Goal: Information Seeking & Learning: Learn about a topic

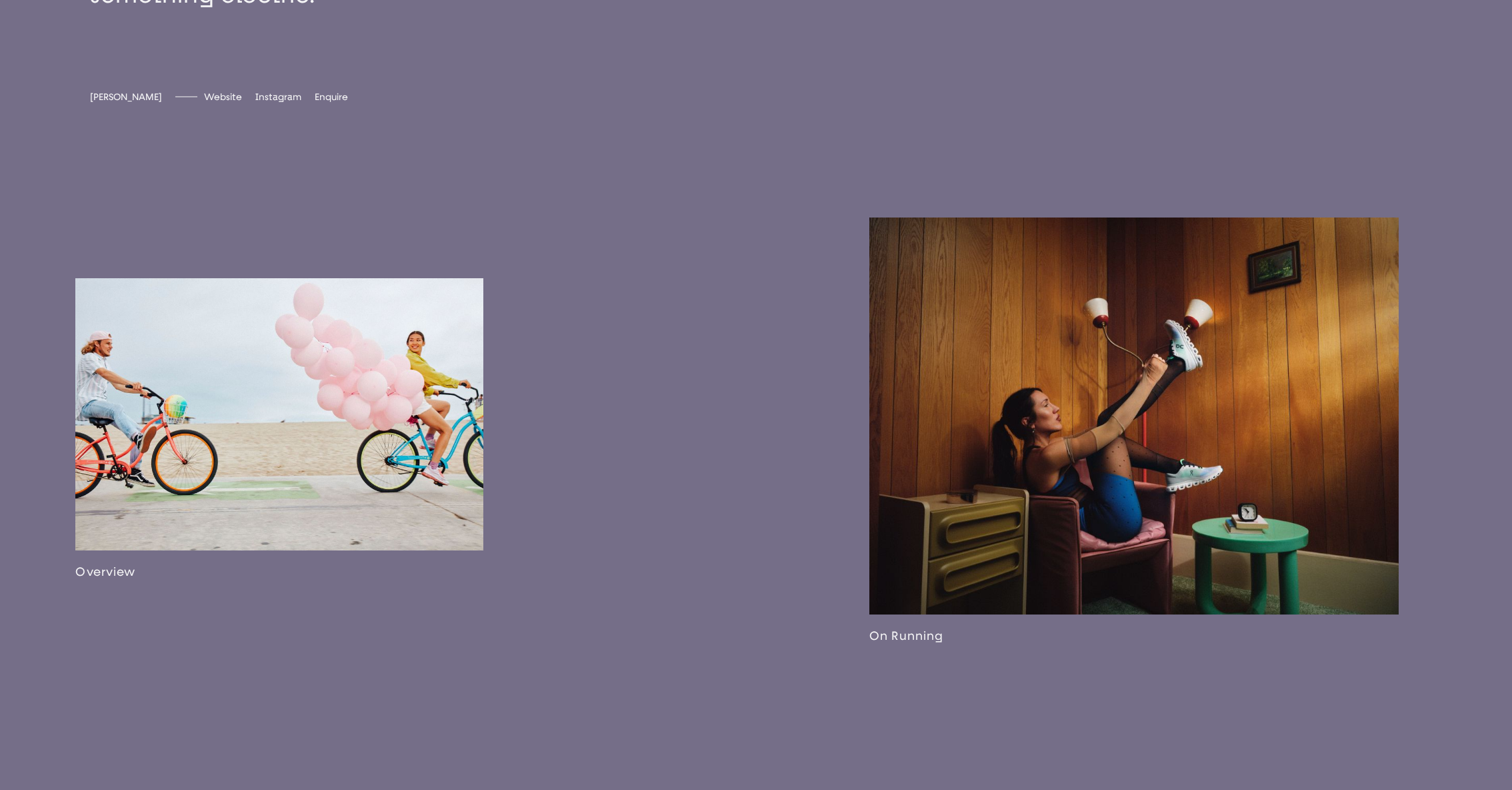
scroll to position [898, 0]
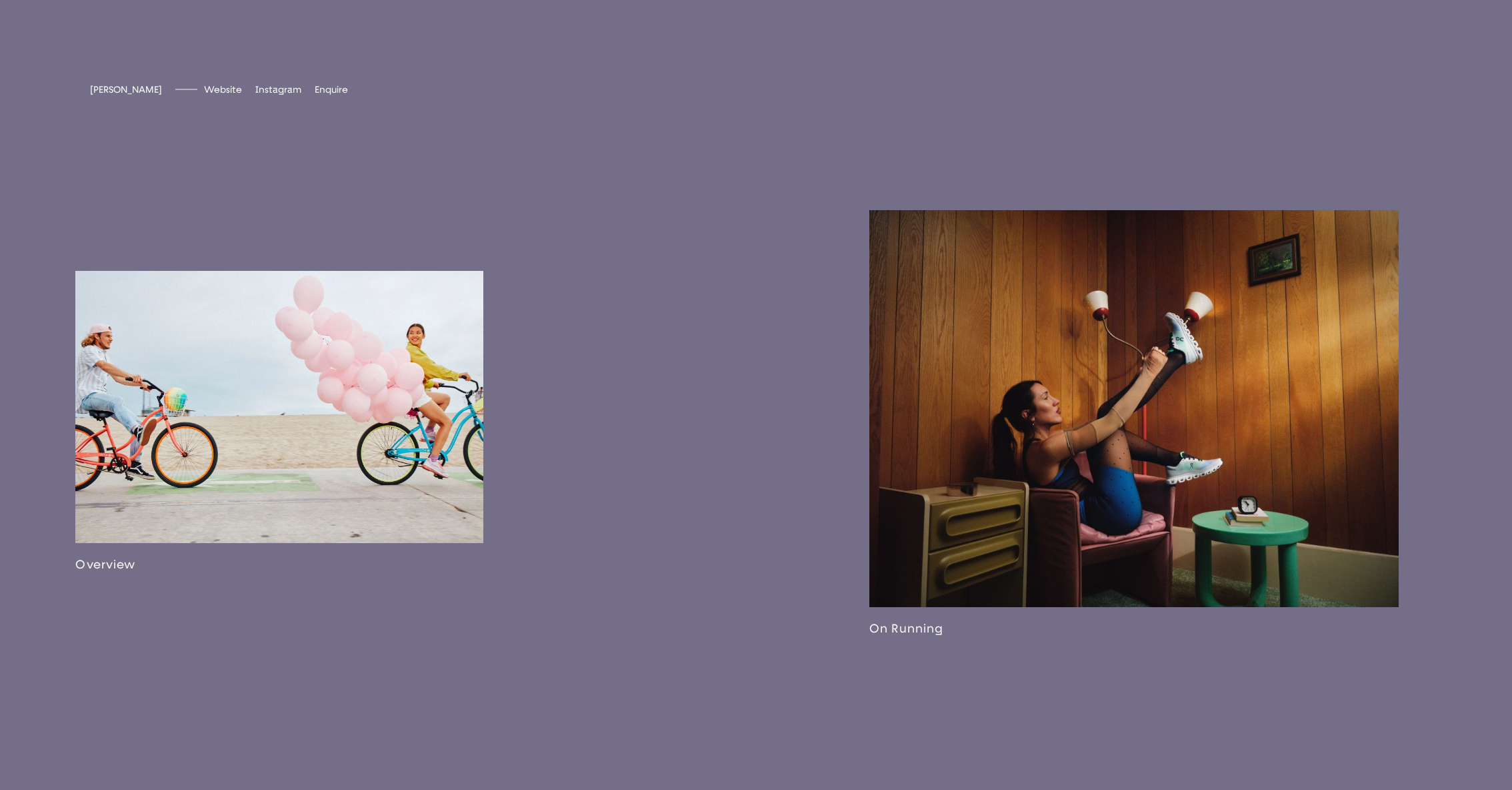
click at [444, 342] on link at bounding box center [279, 421] width 408 height 301
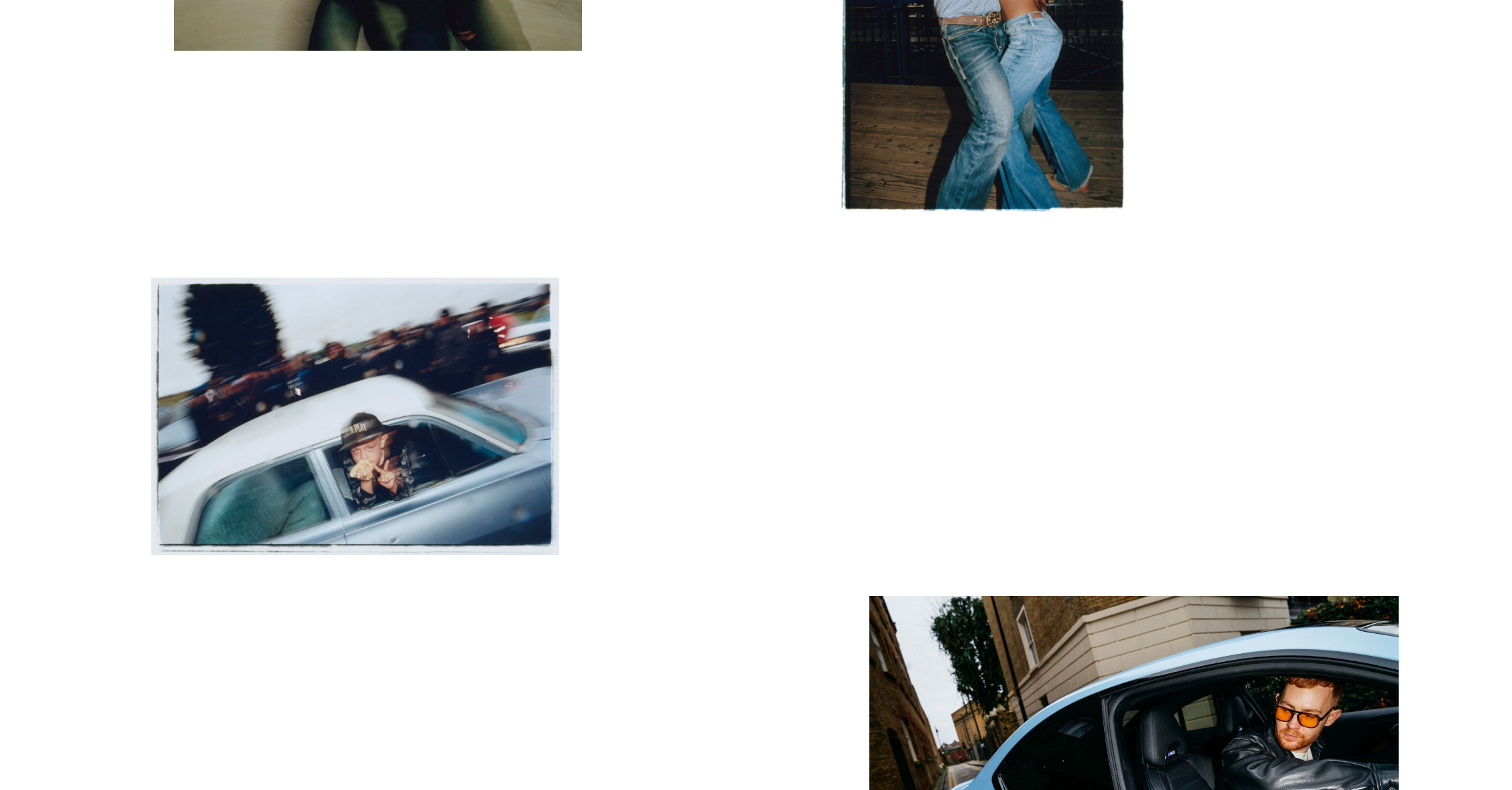
scroll to position [897, 0]
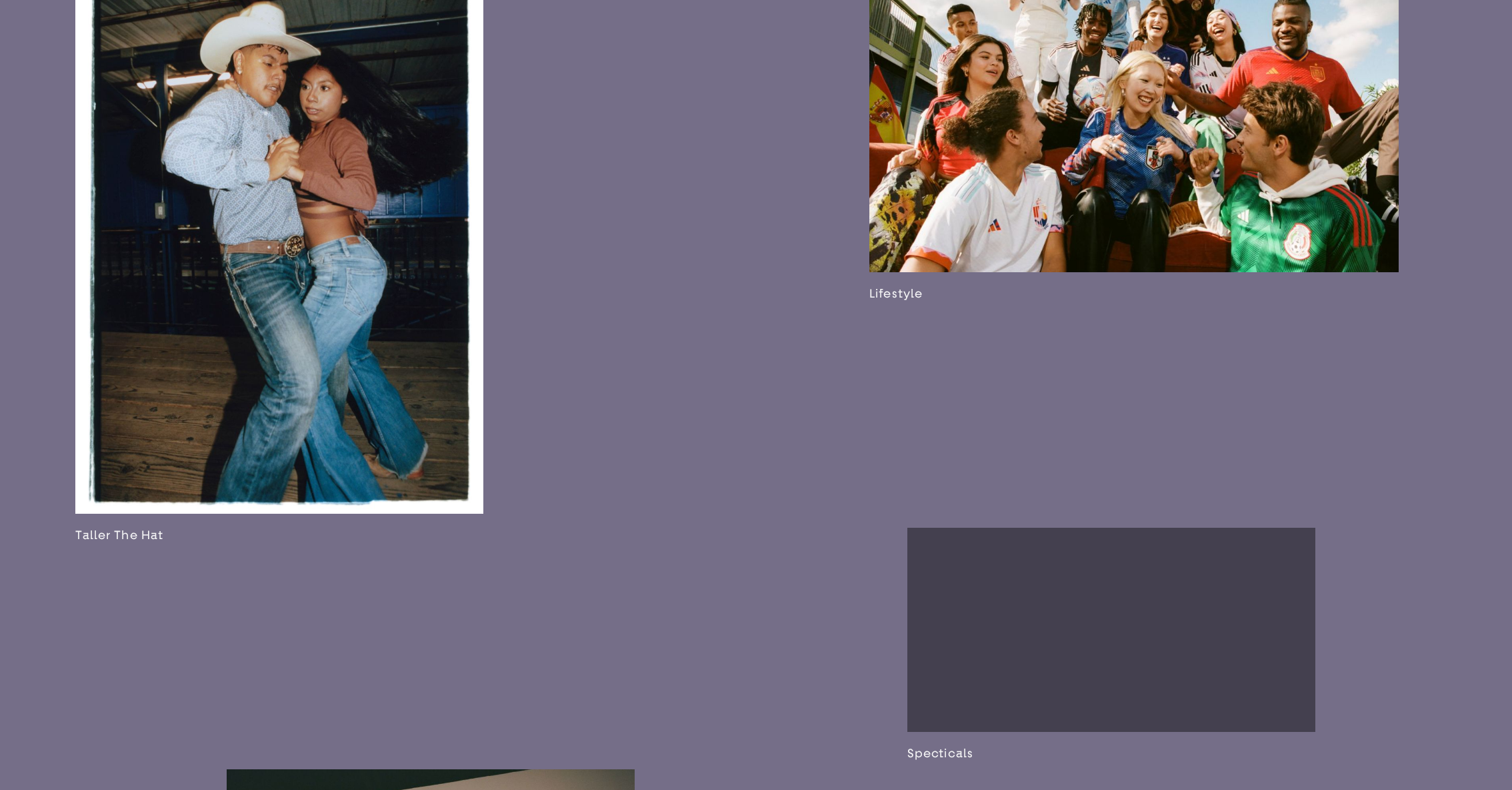
scroll to position [2425, 0]
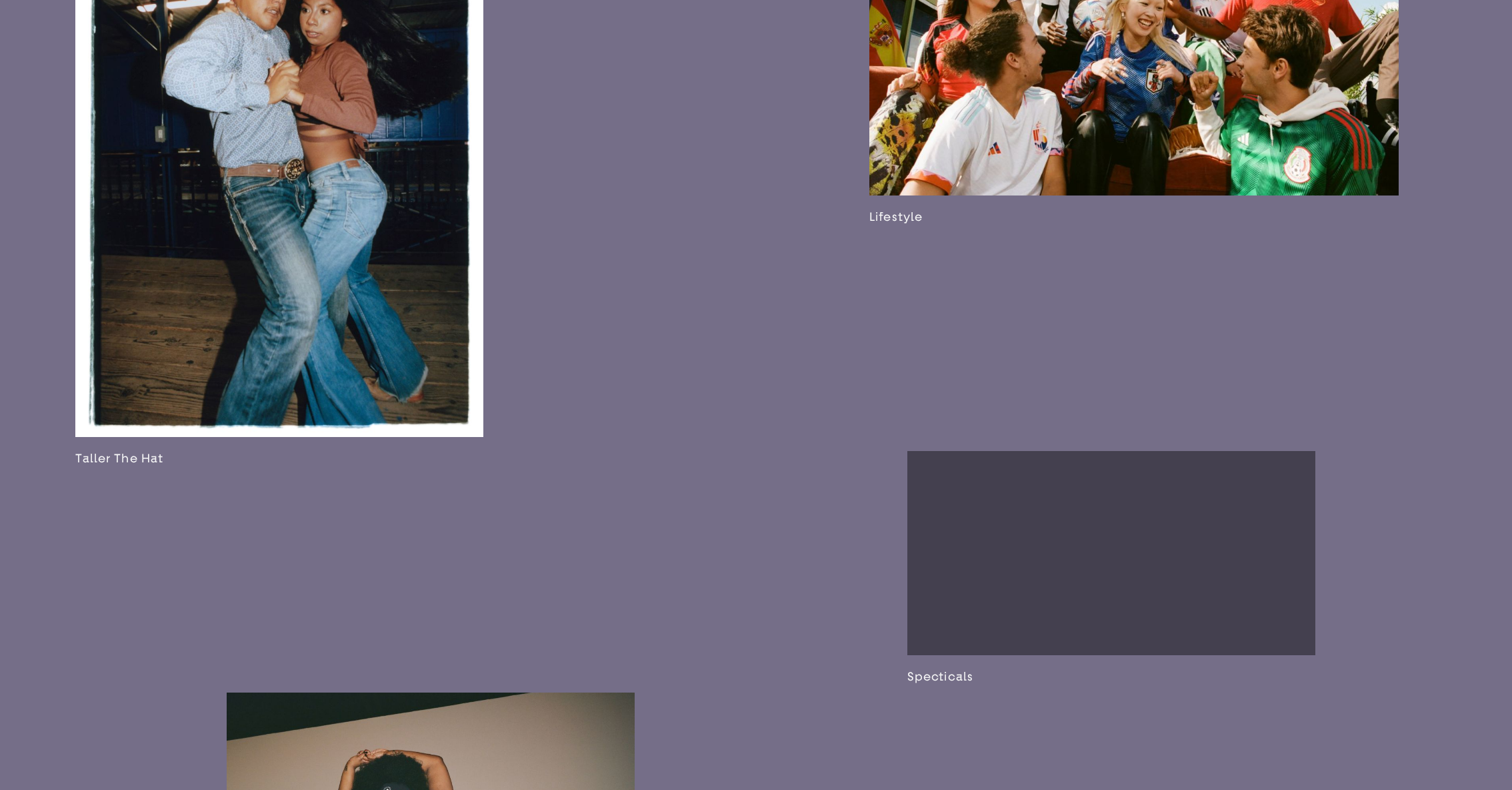
click at [1025, 121] on link at bounding box center [1133, 34] width 529 height 380
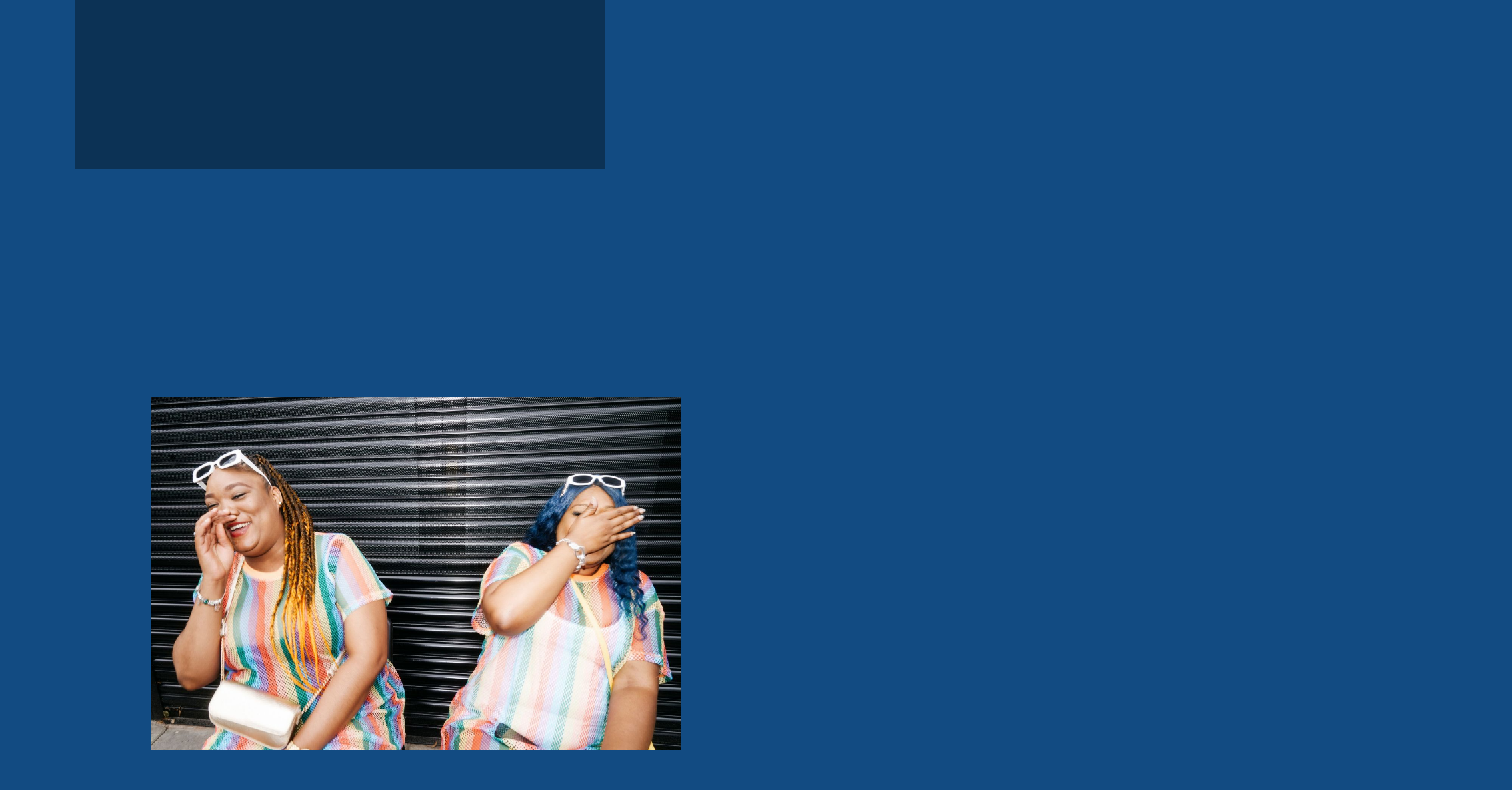
scroll to position [6973, 0]
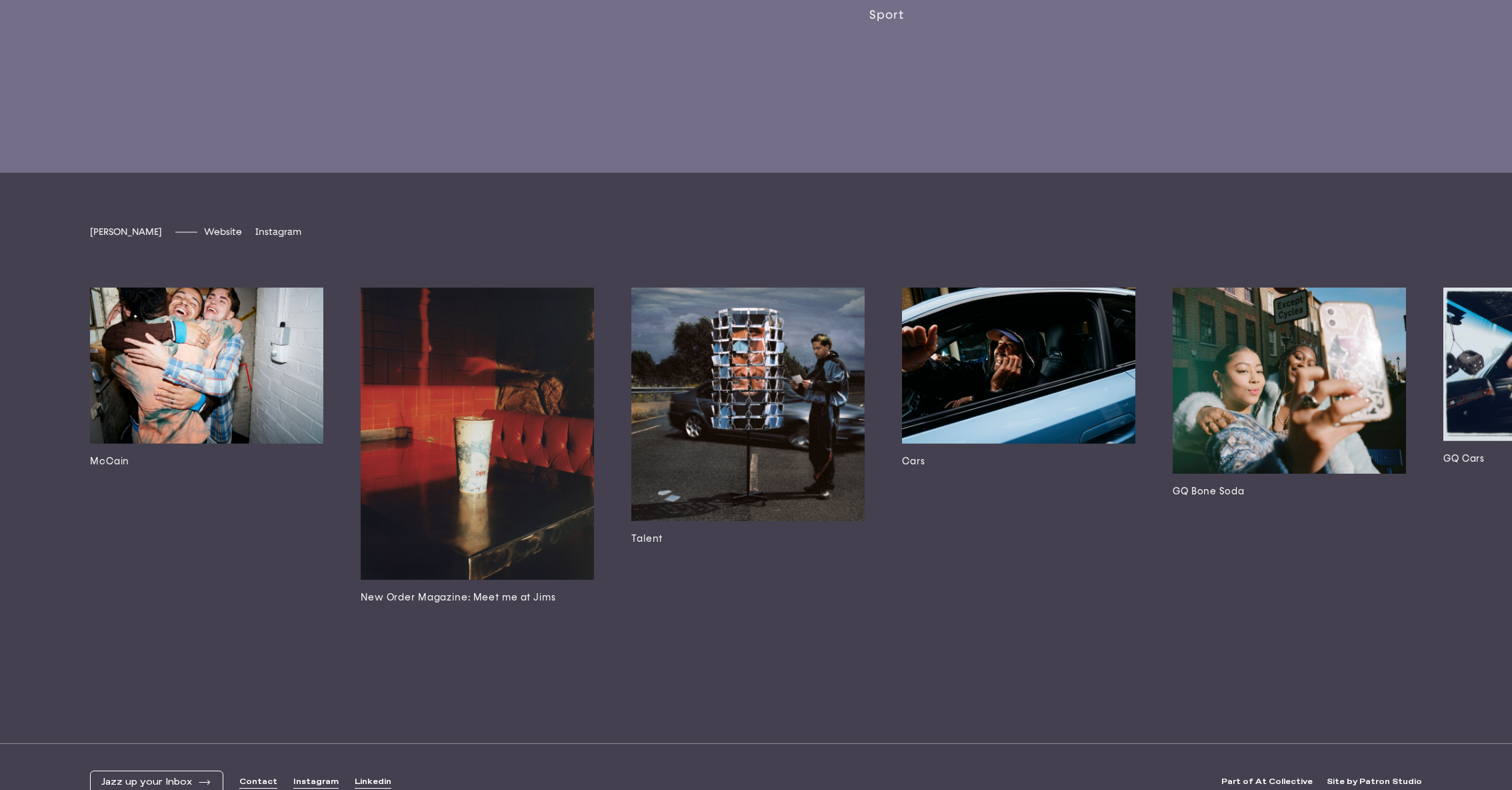
scroll to position [4066, 0]
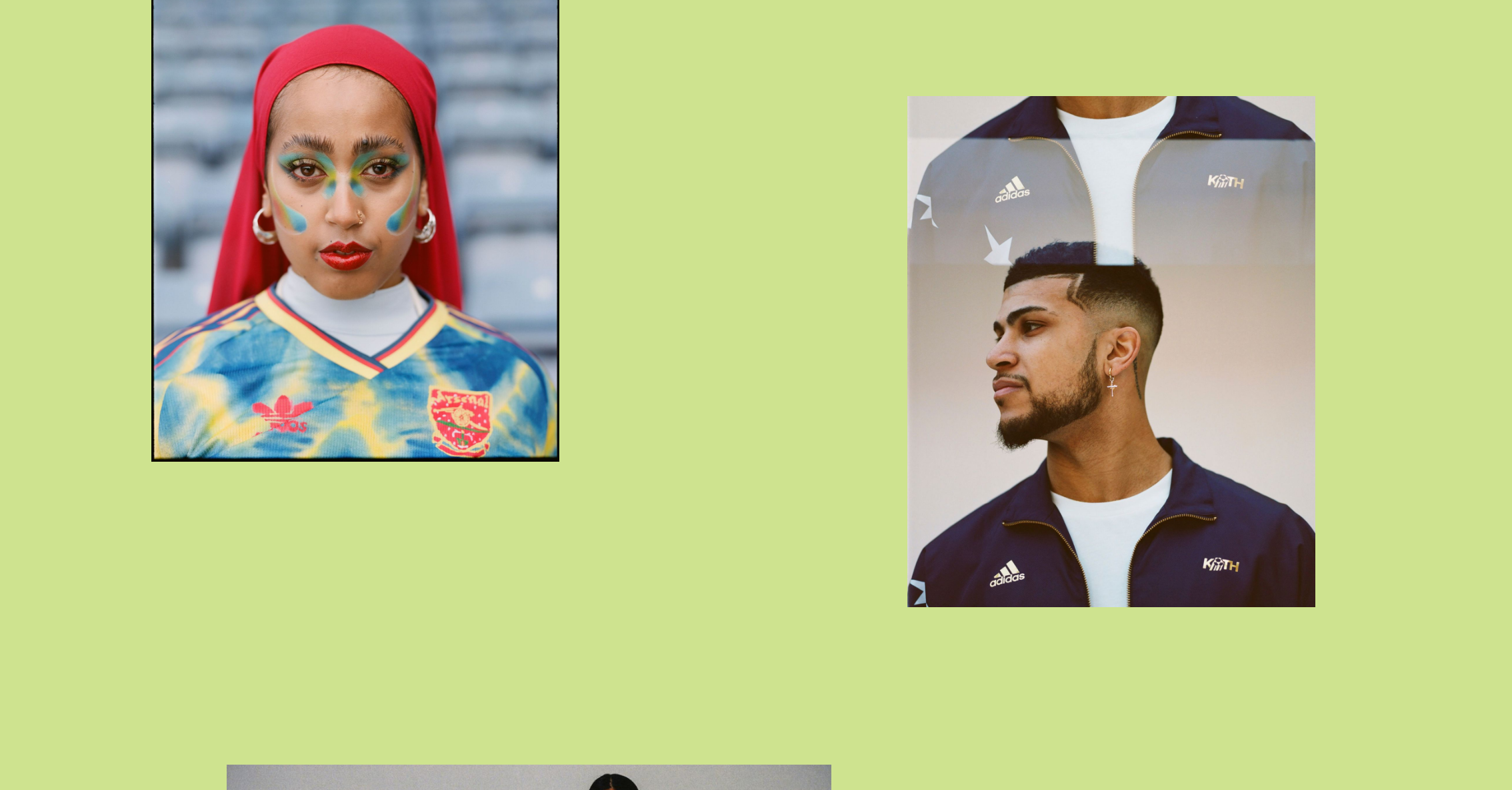
scroll to position [2010, 0]
